Goal: Find specific page/section: Find specific page/section

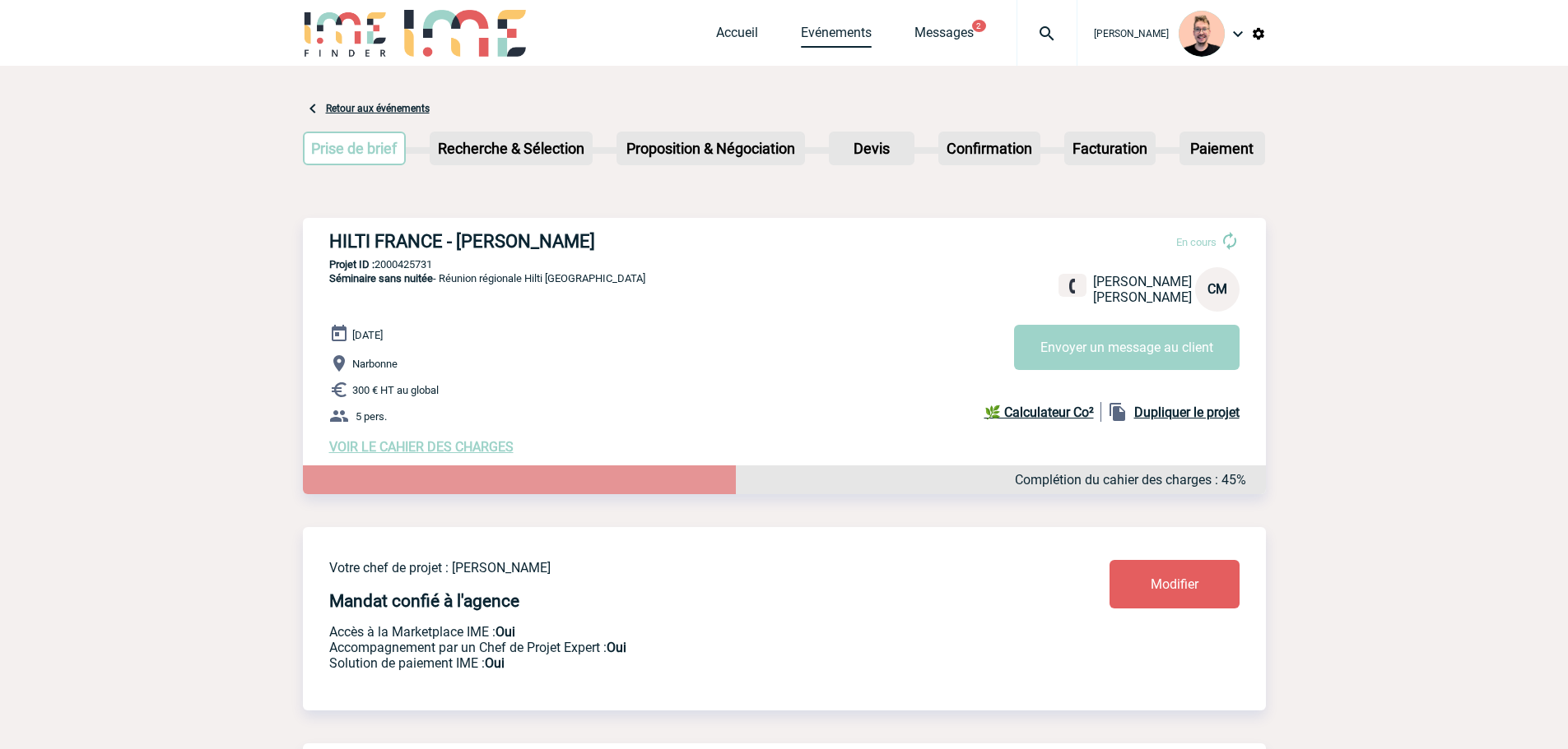
click at [829, 37] on link "Evénements" at bounding box center [836, 36] width 71 height 23
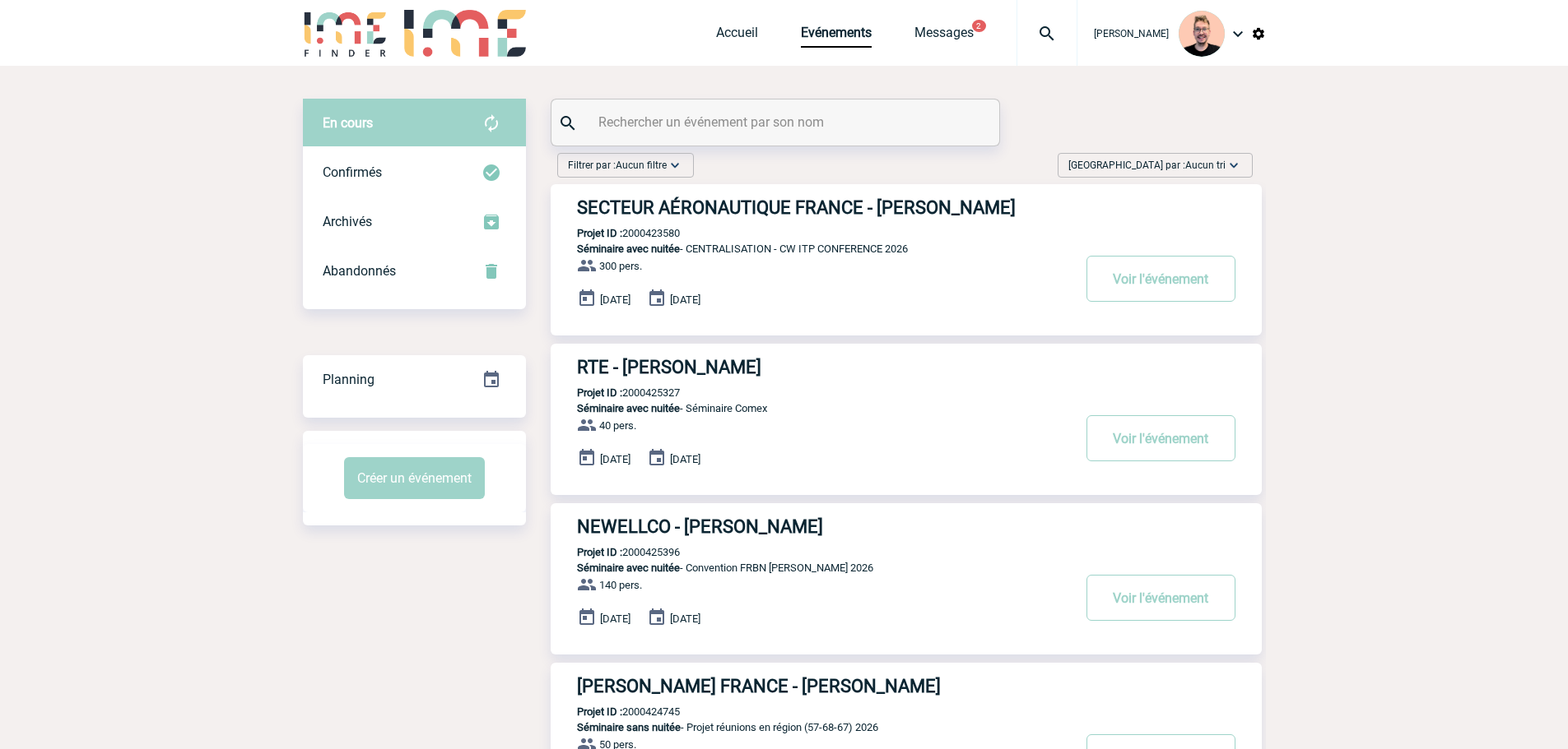
click at [1165, 157] on div "Trier par : Aucun tri Aucun tri Date d'événement Date d'événement Date demande …" at bounding box center [1155, 166] width 195 height 25
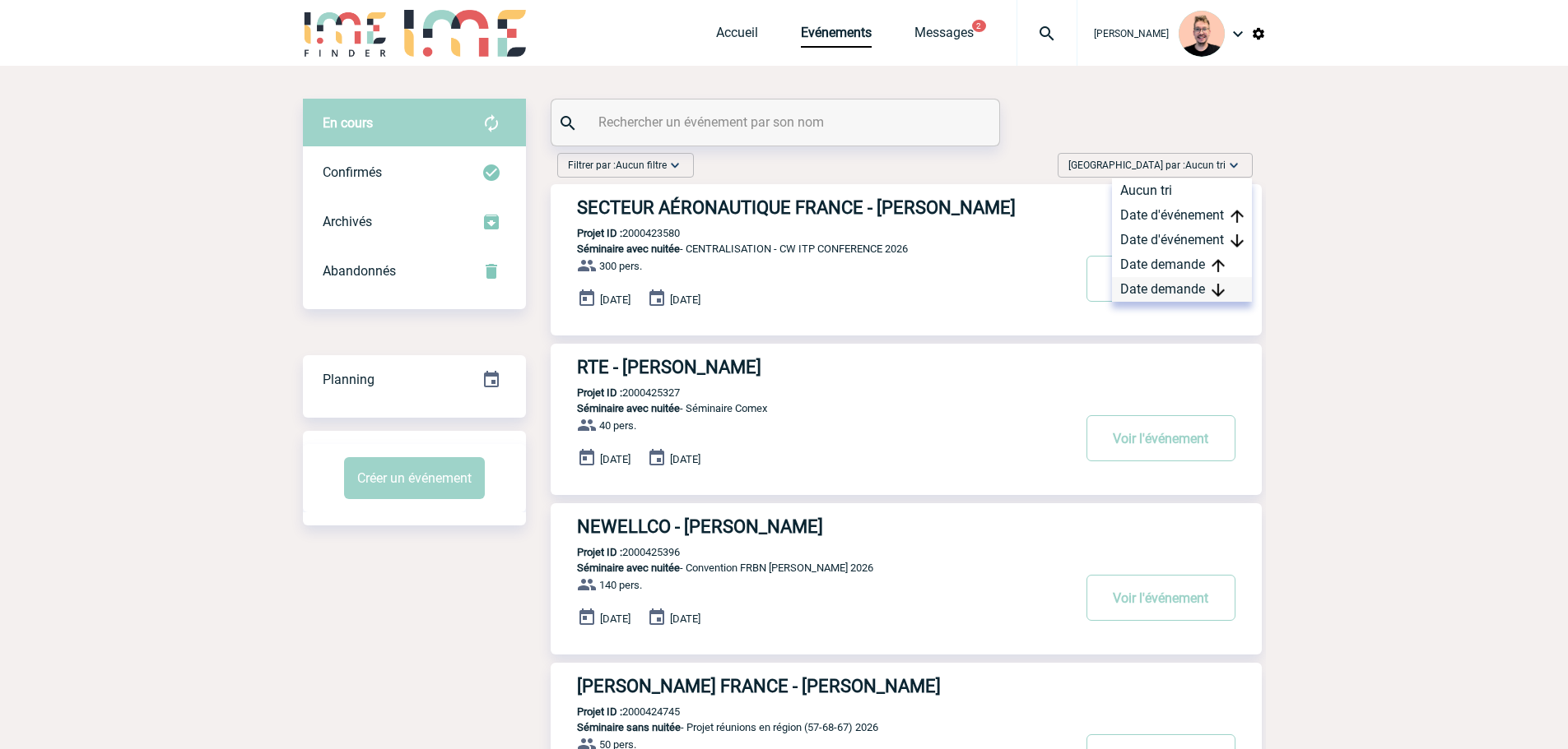
click at [1162, 288] on div "Date demande" at bounding box center [1182, 289] width 140 height 25
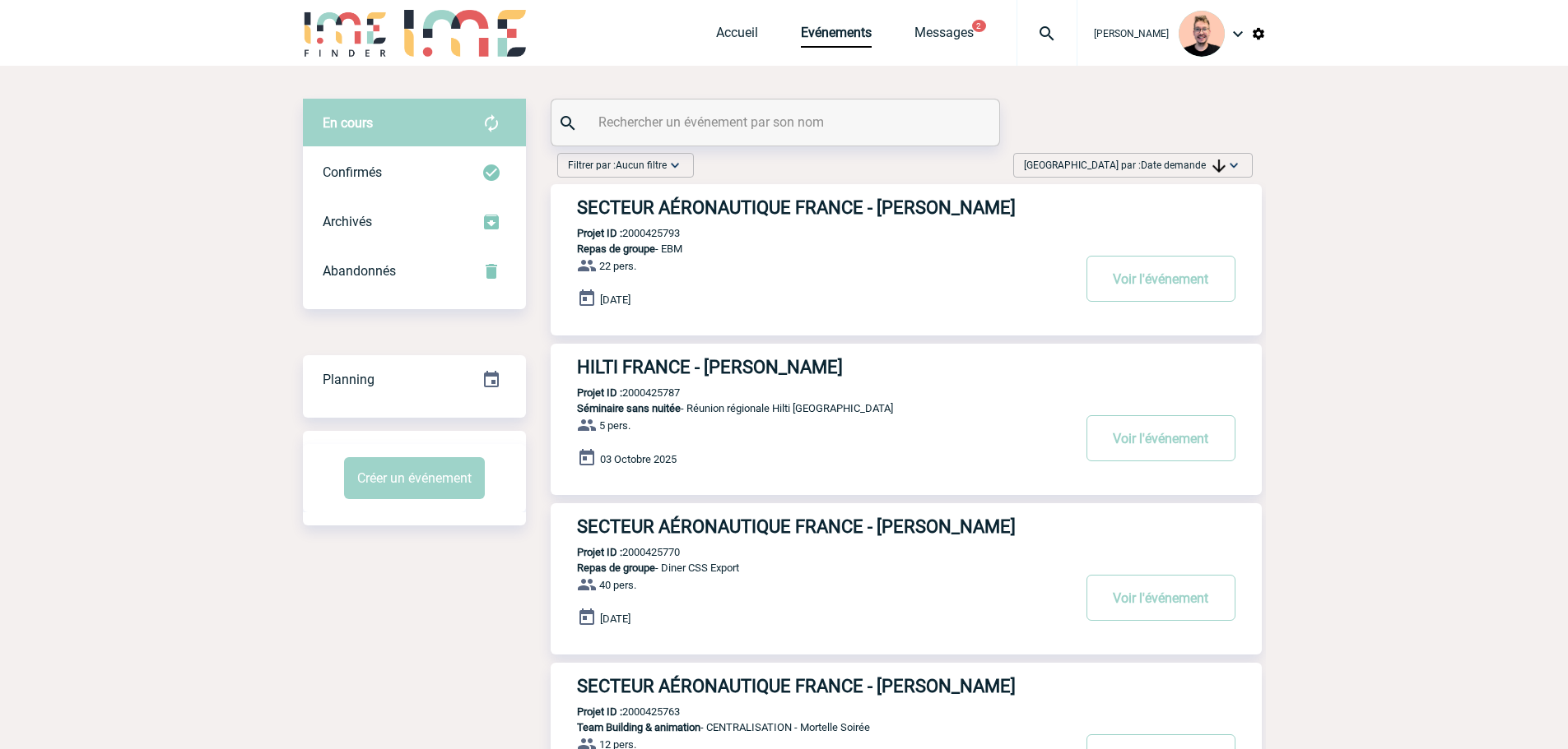
click at [641, 230] on p "Projet ID : 2000425793" at bounding box center [615, 233] width 129 height 12
copy p "2000425793"
click at [1023, 31] on img at bounding box center [1047, 34] width 59 height 20
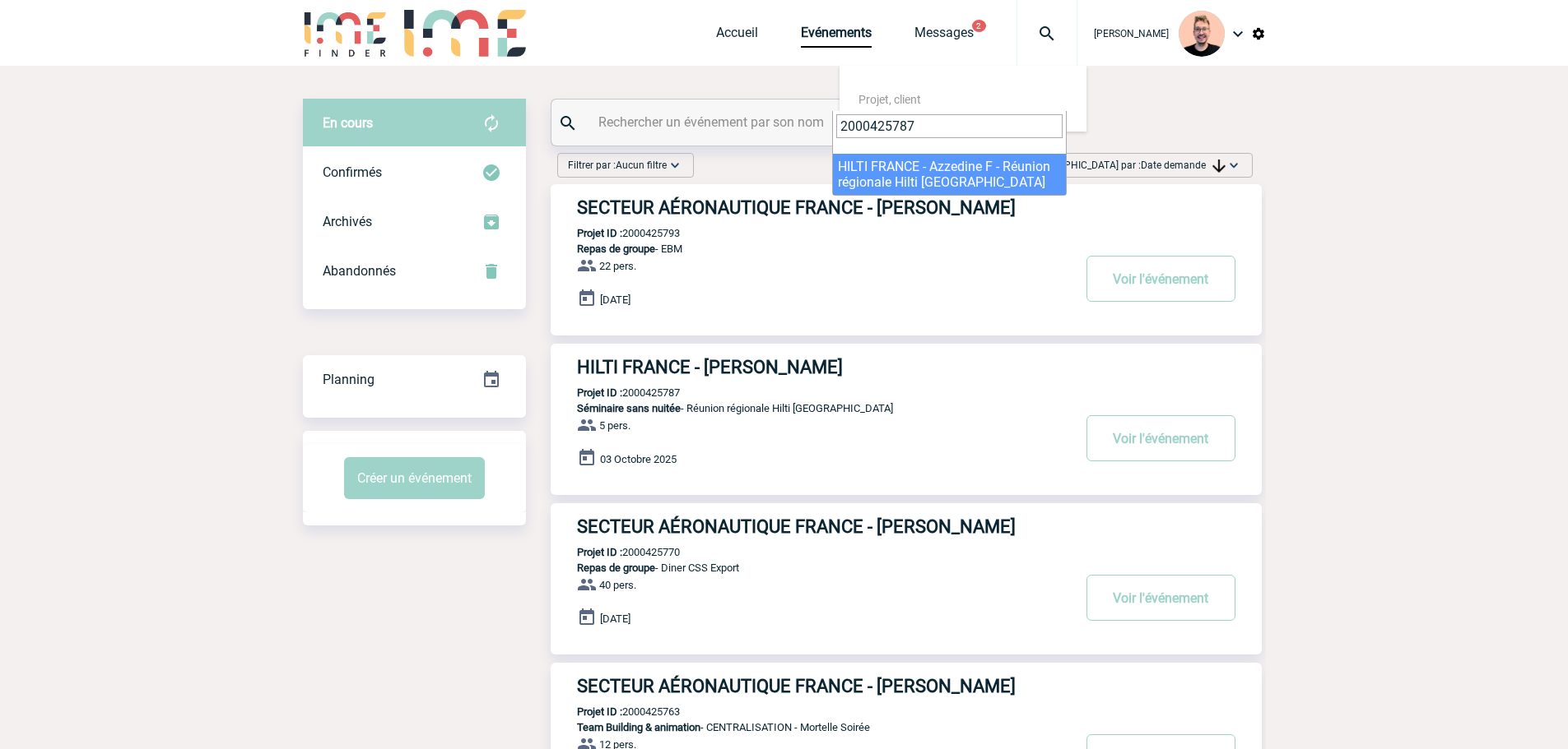
type input "2000425787"
select select "25288"
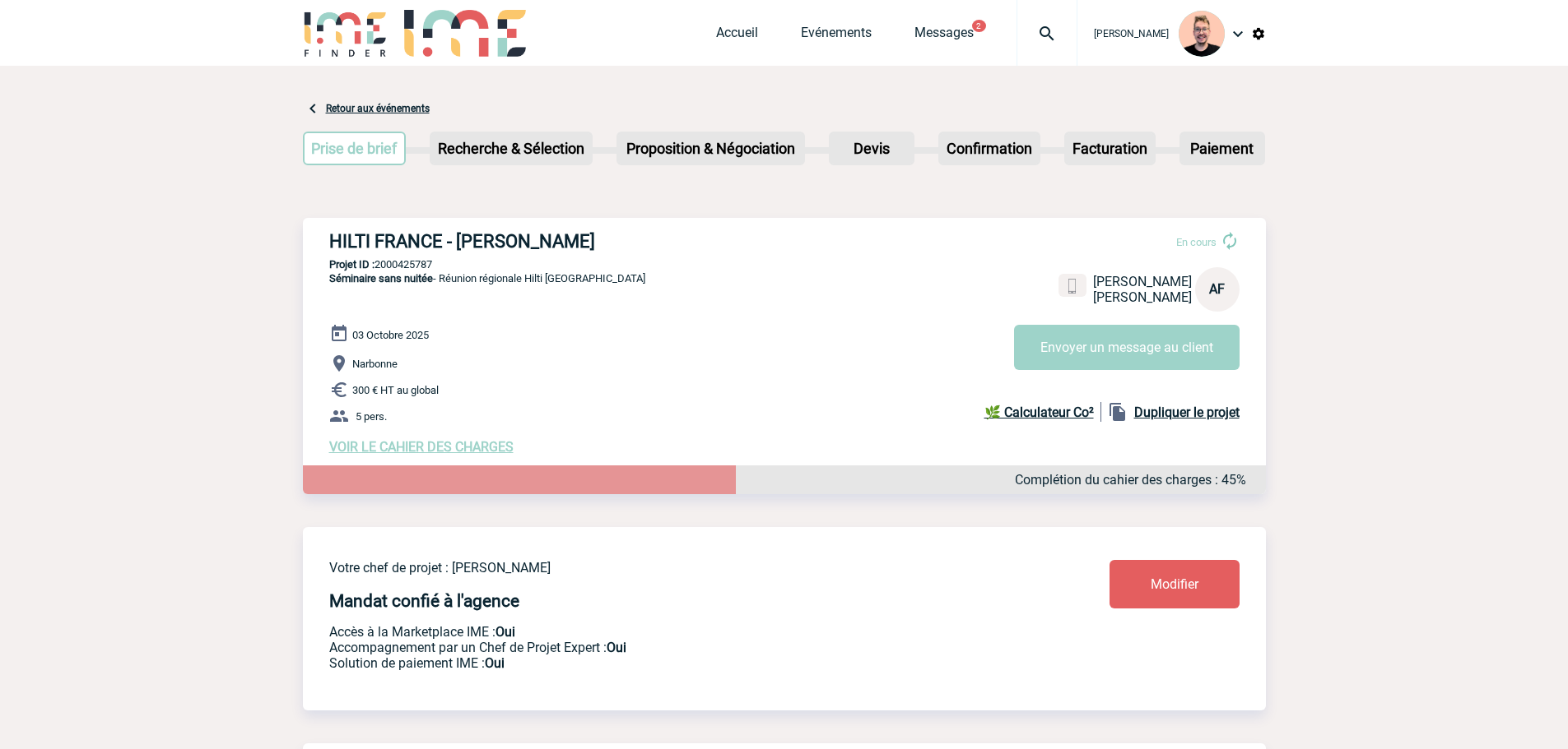
click at [567, 251] on h3 "HILTI FRANCE - Azzedine FARESS" at bounding box center [575, 241] width 494 height 21
copy h3 "FARESS"
click at [497, 251] on h3 "HILTI FRANCE - Azzedine FARESS" at bounding box center [575, 241] width 494 height 21
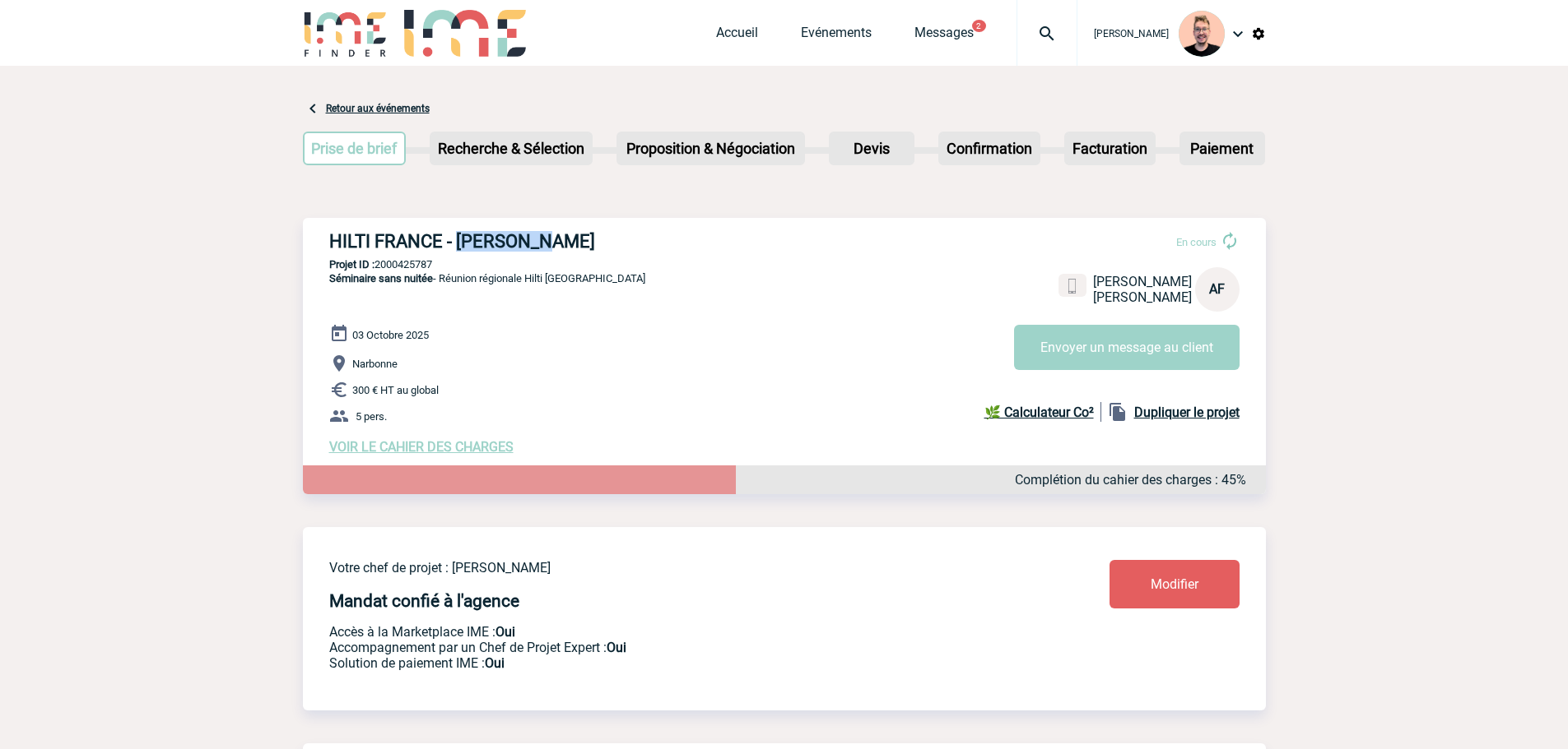
copy h3 "Azzedine"
drag, startPoint x: 561, startPoint y: 227, endPoint x: 570, endPoint y: 231, distance: 9.8
click at [561, 227] on div "HILTI FRANCE - Azzedine FARESS En cours Azzedine FARESS HILTI FRANCE AF Envoyer…" at bounding box center [784, 343] width 963 height 250
drag, startPoint x: 572, startPoint y: 239, endPoint x: 458, endPoint y: 246, distance: 114.2
click at [458, 246] on h3 "HILTI FRANCE - Azzedine FARESS" at bounding box center [575, 241] width 494 height 21
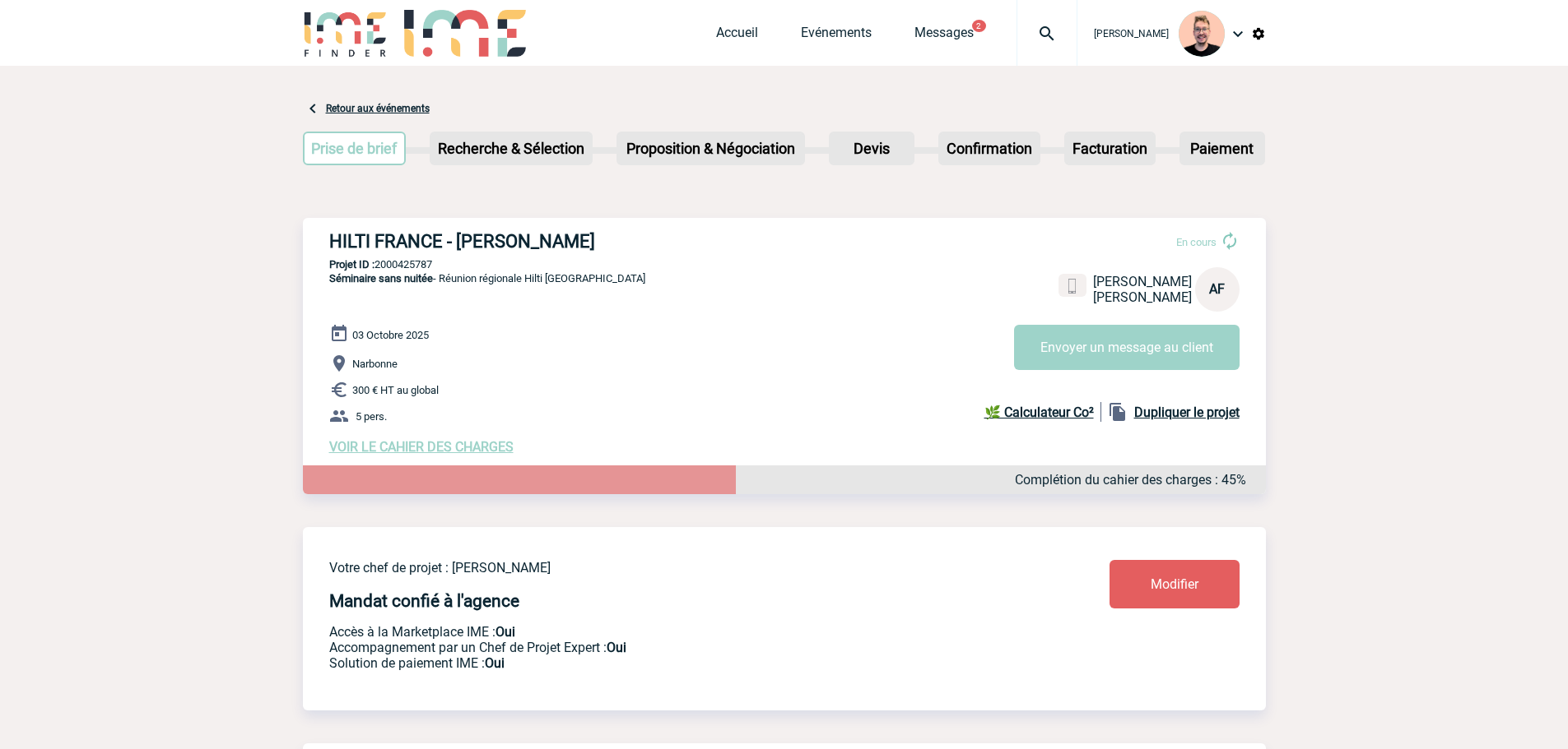
copy h3 "Azzedine FARESS"
